Goal: Find specific page/section: Find specific page/section

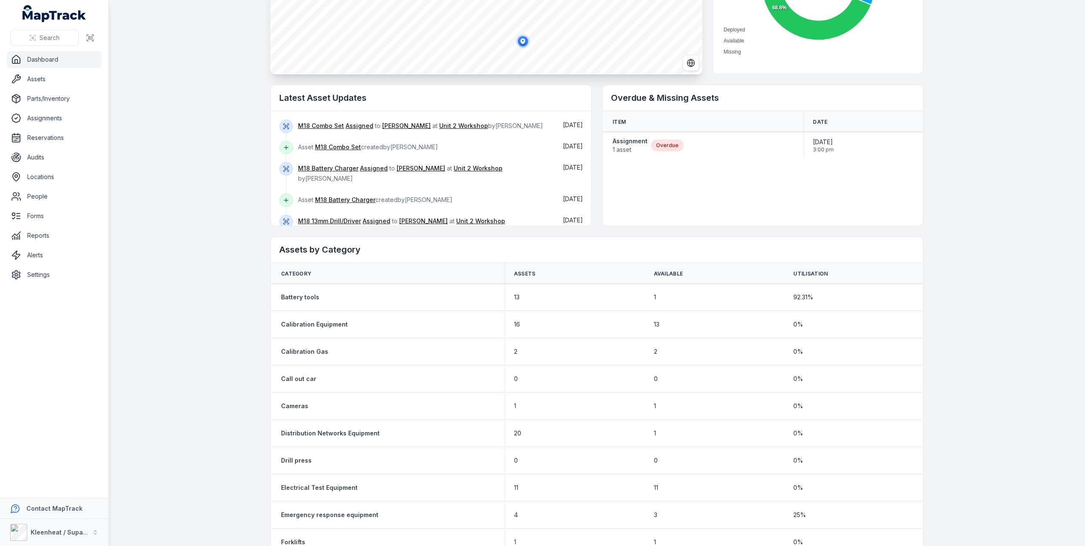
scroll to position [170, 0]
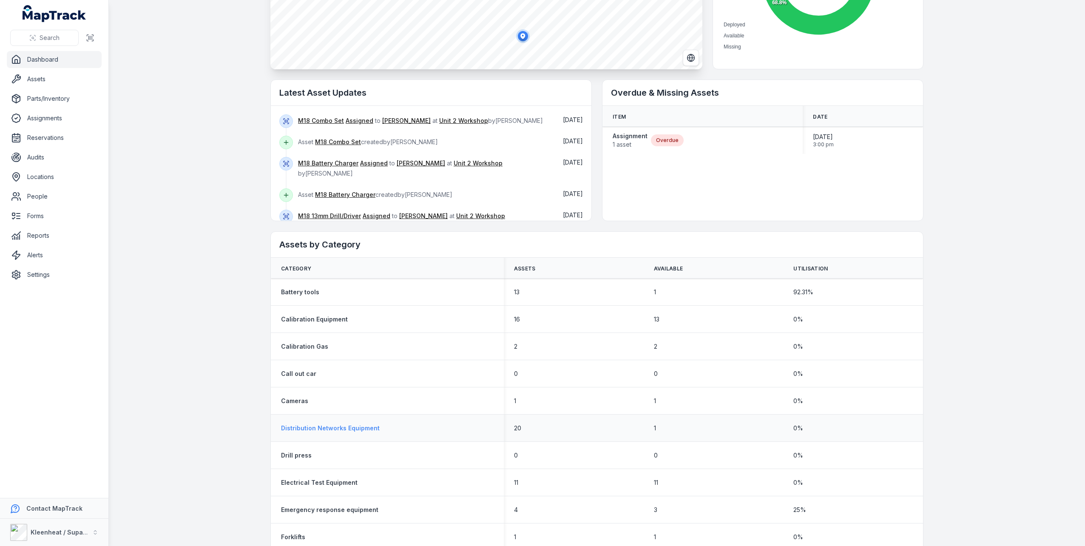
click at [320, 429] on strong "Distribution Networks Equipment" at bounding box center [330, 428] width 99 height 9
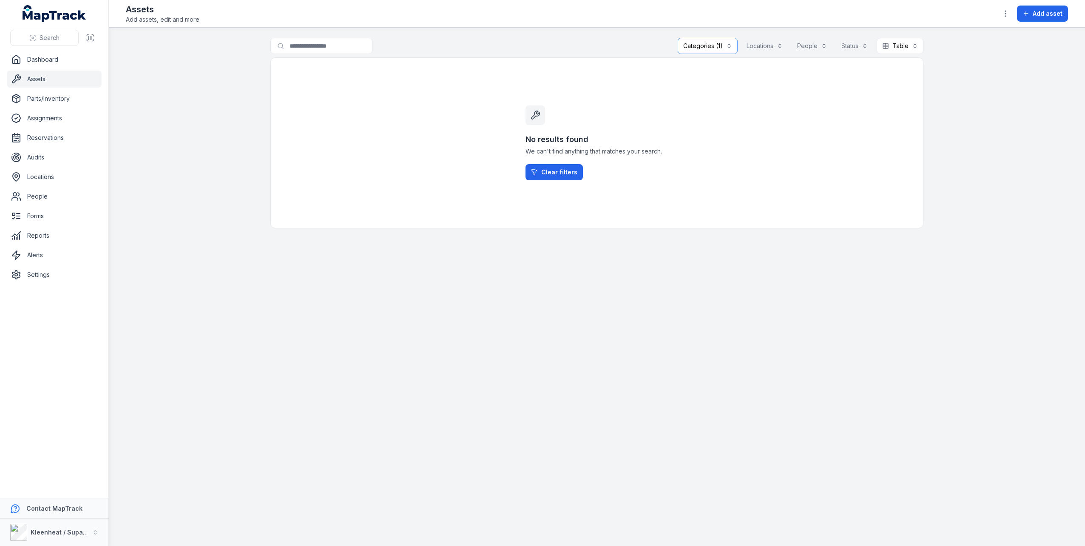
click at [713, 49] on button "Categories (1)" at bounding box center [708, 46] width 60 height 16
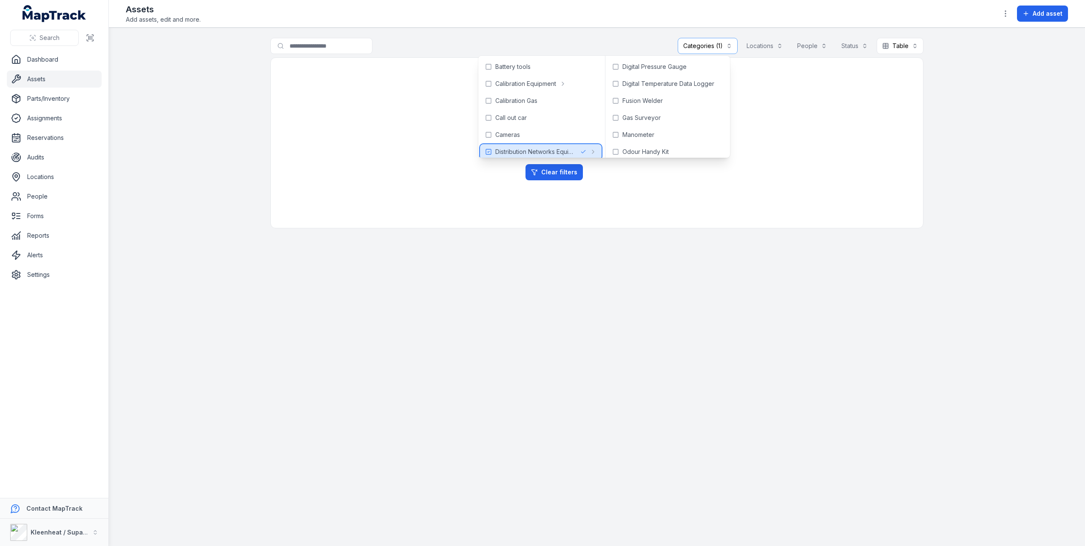
click at [589, 152] on div at bounding box center [588, 151] width 16 height 7
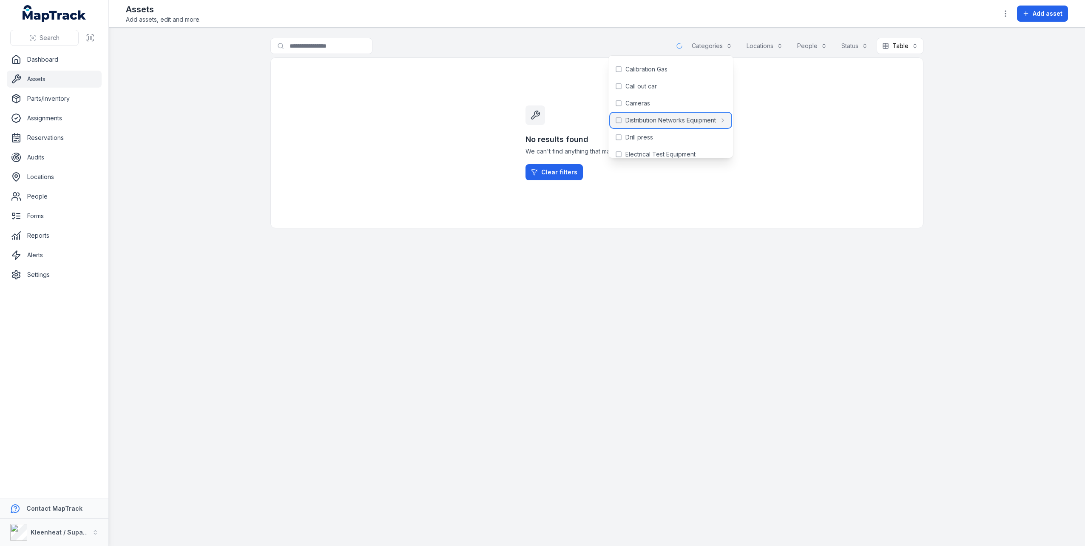
scroll to position [43, 0]
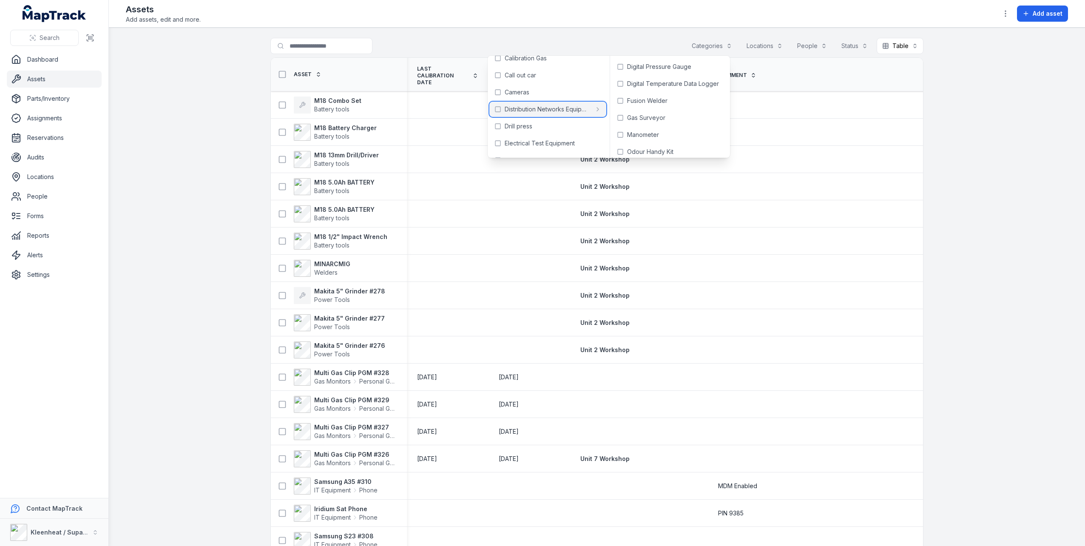
click at [550, 109] on span "Distribution Networks Equipment" at bounding box center [548, 109] width 86 height 9
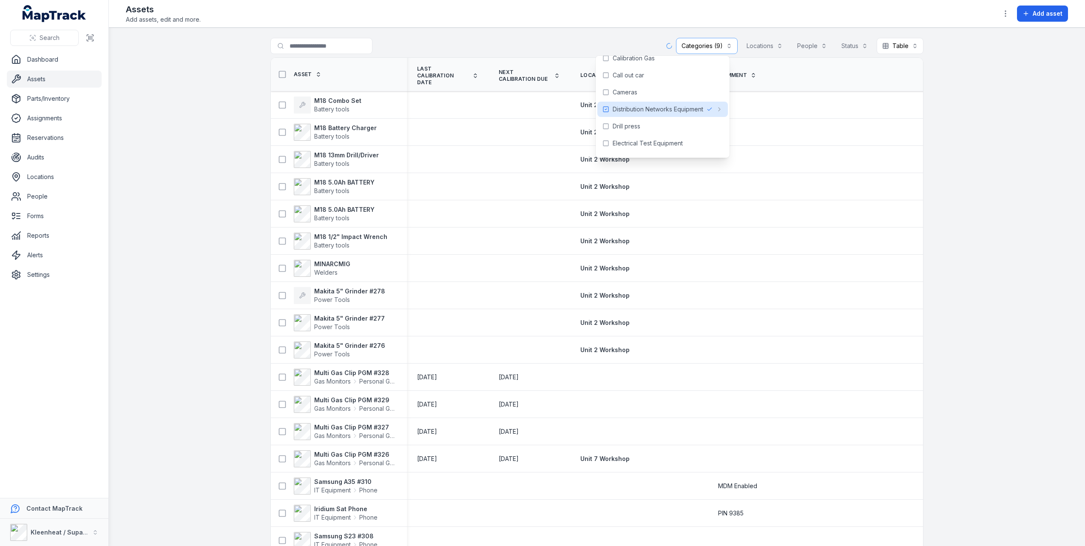
click at [1010, 165] on main "**********" at bounding box center [597, 287] width 976 height 518
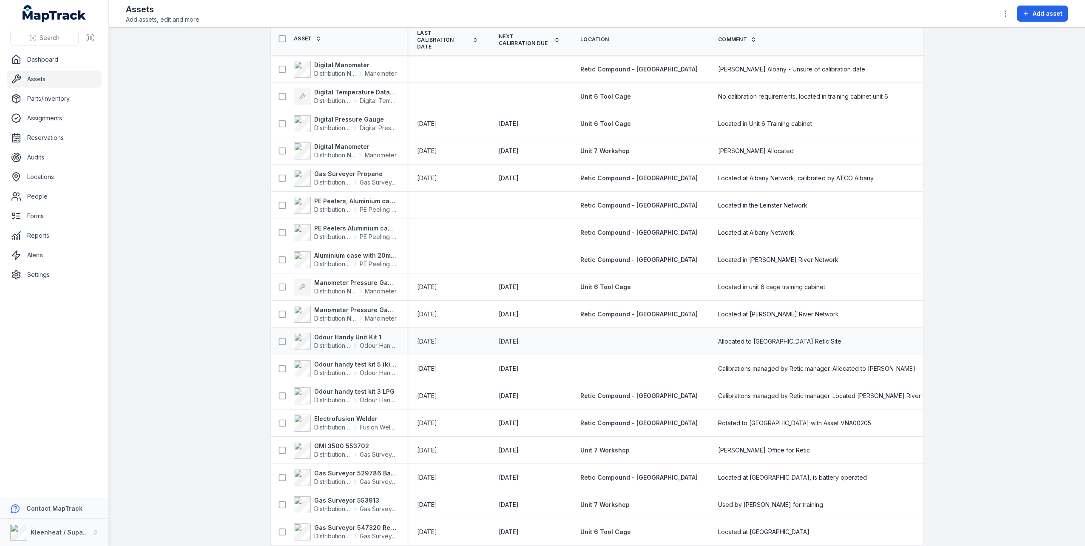
scroll to position [85, 0]
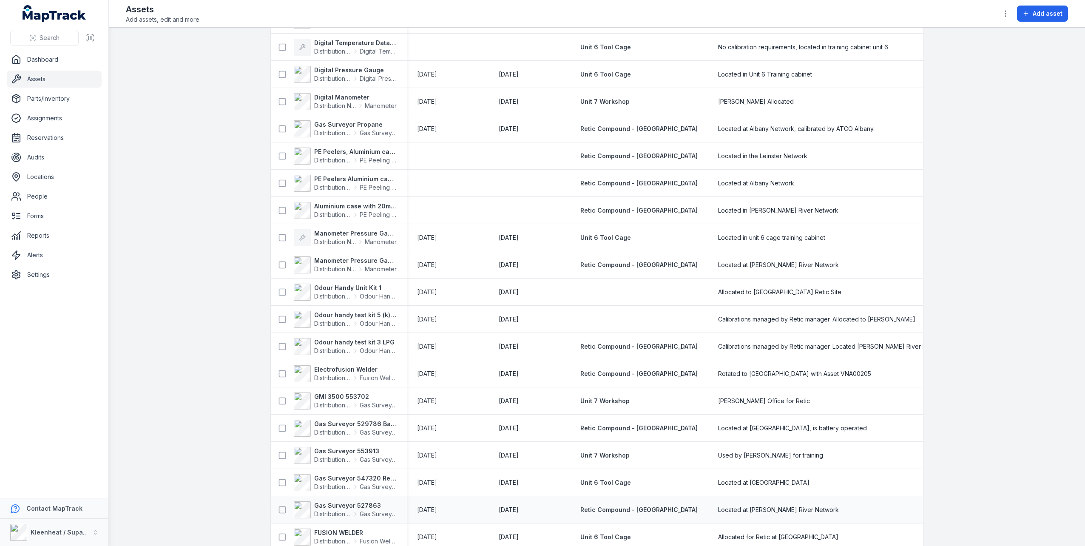
click at [541, 506] on div "[DATE]" at bounding box center [529, 510] width 61 height 9
click at [278, 506] on icon at bounding box center [282, 510] width 9 height 9
click at [338, 501] on strong "Gas Surveyor 527863" at bounding box center [355, 505] width 82 height 9
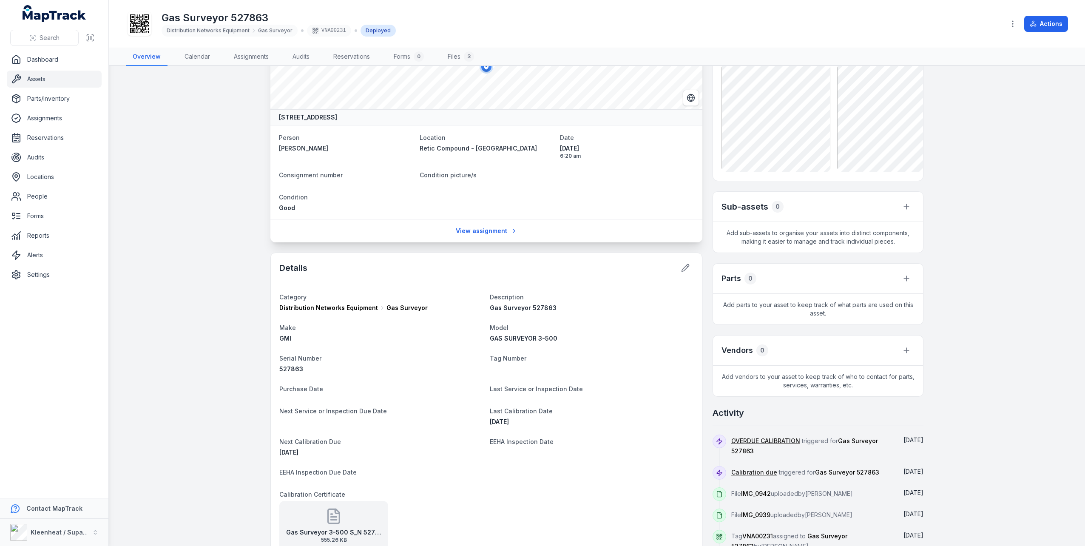
scroll to position [128, 0]
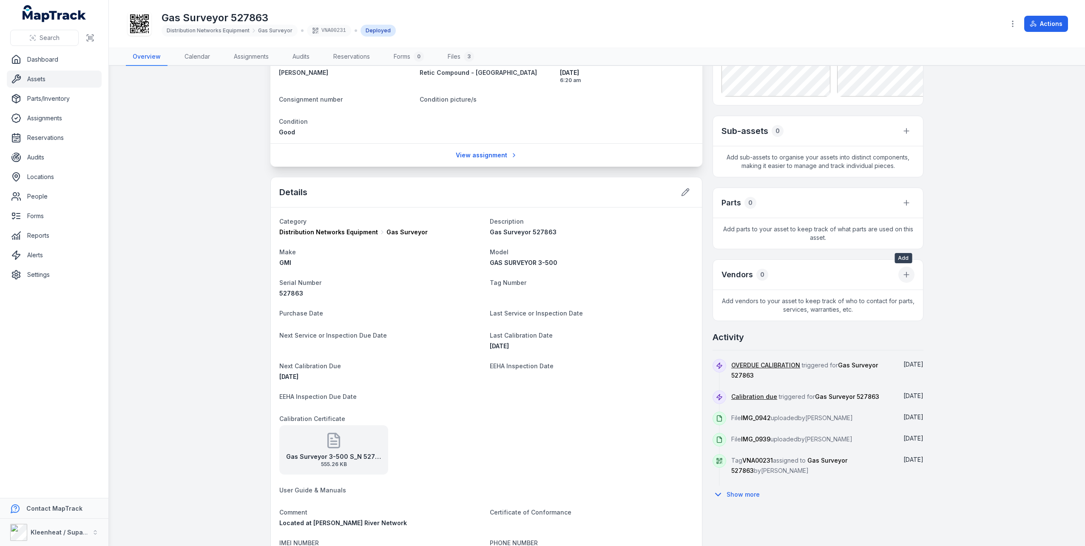
click at [906, 277] on icon at bounding box center [906, 274] width 9 height 9
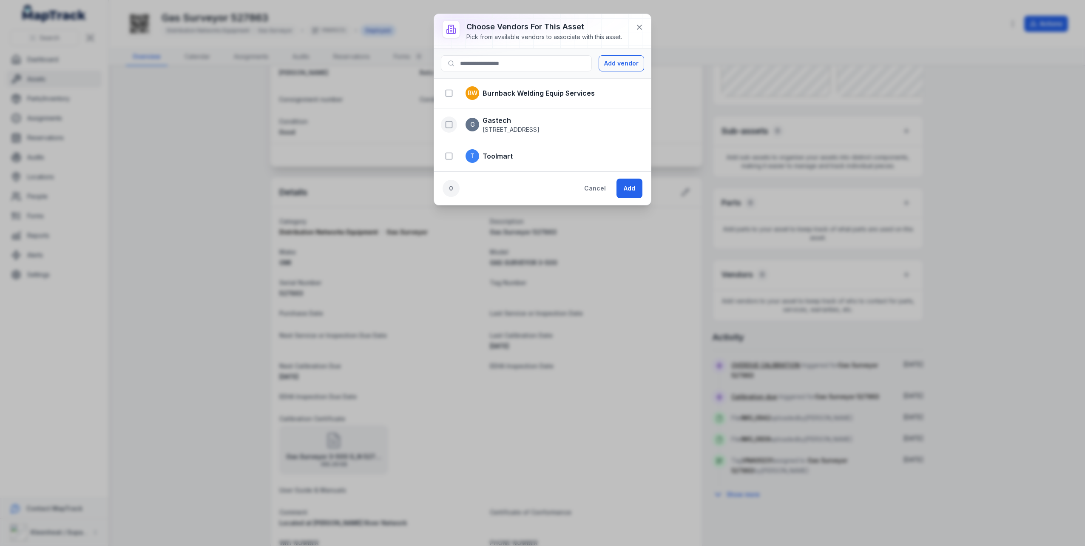
click at [455, 124] on button "button" at bounding box center [449, 124] width 16 height 16
click at [631, 192] on button "Add" at bounding box center [630, 189] width 26 height 20
